Goal: Information Seeking & Learning: Learn about a topic

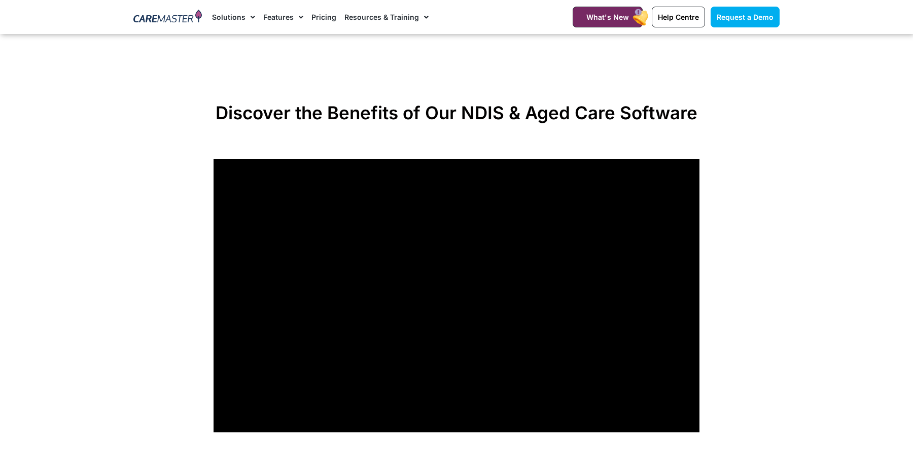
scroll to position [751, 0]
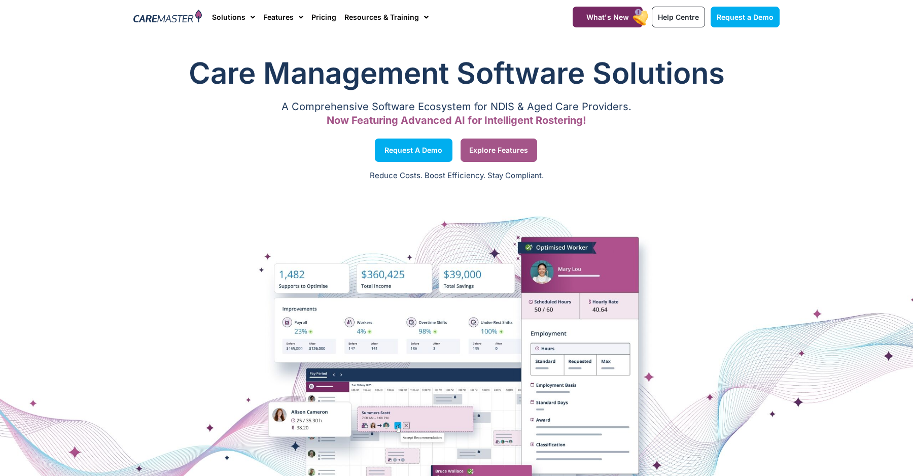
click at [530, 159] on link "Explore Features" at bounding box center [499, 150] width 77 height 23
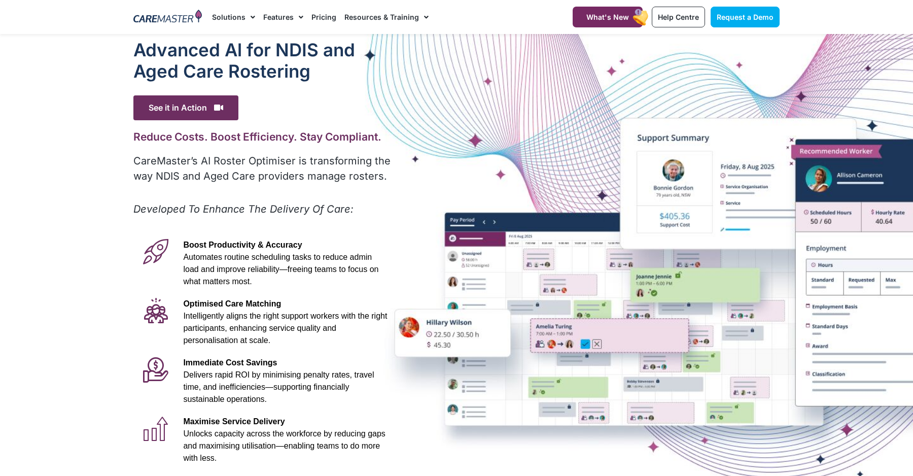
click at [204, 247] on span "Boost Productivity & Accuracy" at bounding box center [242, 245] width 119 height 9
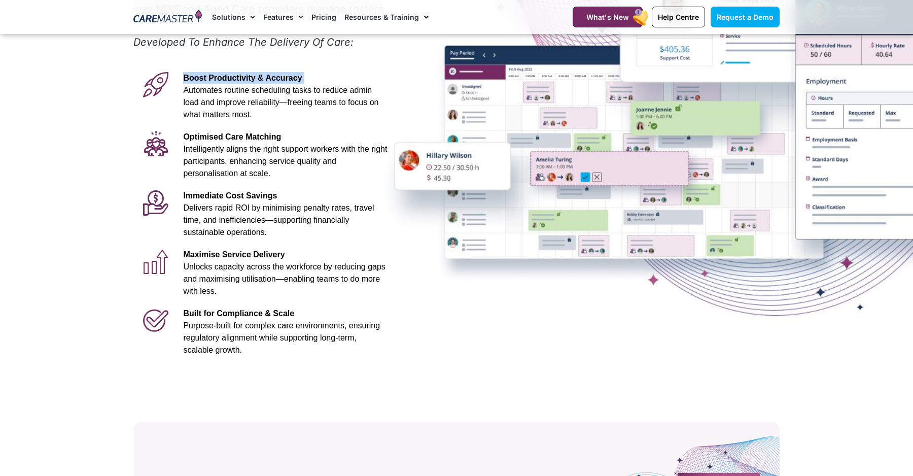
scroll to position [168, 0]
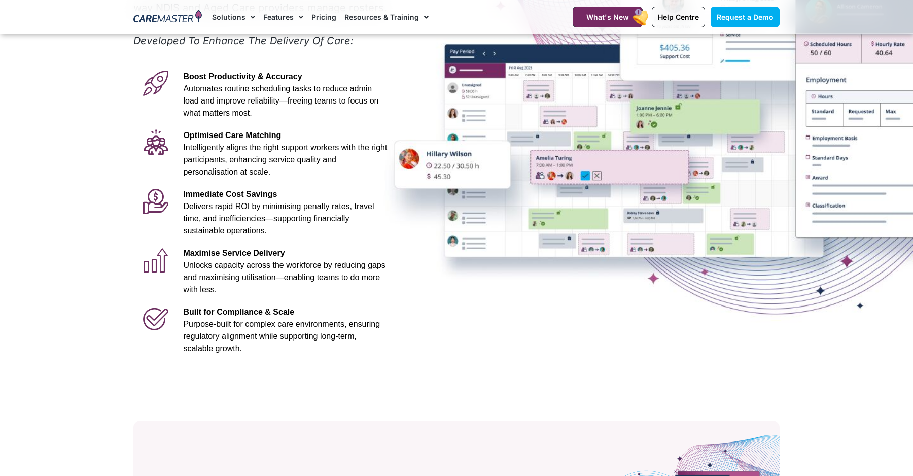
click at [213, 202] on span "Delivers rapid ROI by minimising penalty rates, travel time, and inefficiencies…" at bounding box center [278, 218] width 191 height 33
click at [210, 207] on span "Delivers rapid ROI by minimising penalty rates, travel time, and inefficiencies…" at bounding box center [278, 218] width 191 height 33
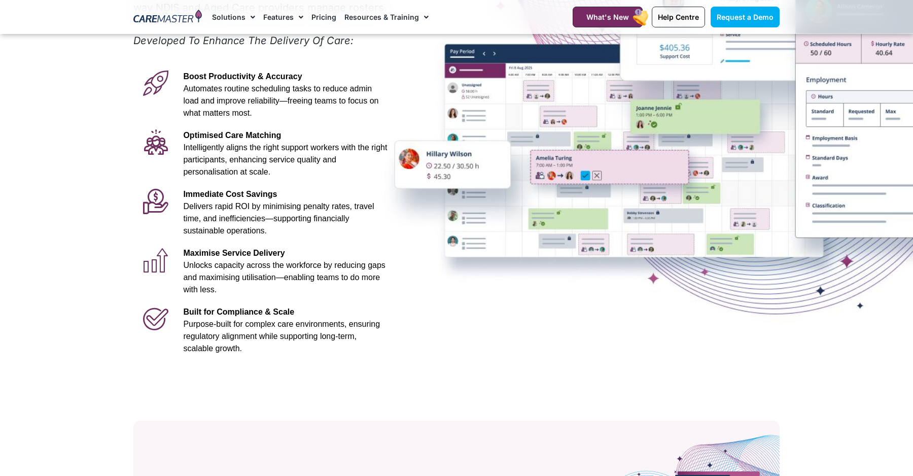
click at [238, 207] on span "Delivers rapid ROI by minimising penalty rates, travel time, and inefficiencies…" at bounding box center [278, 218] width 191 height 33
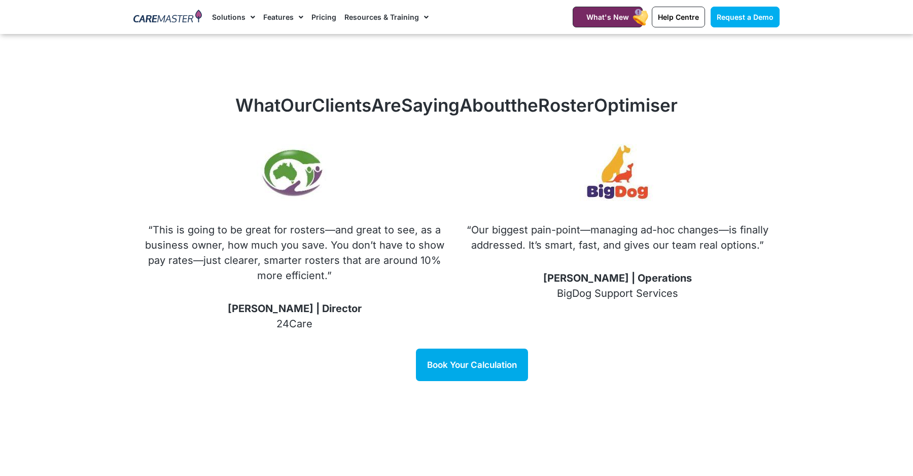
scroll to position [1183, 0]
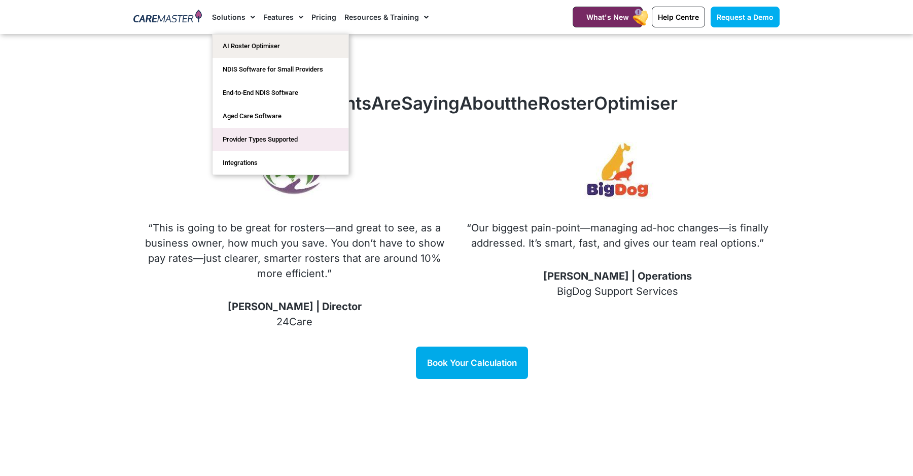
click at [238, 141] on link "Provider Types Supported" at bounding box center [281, 139] width 136 height 23
